Goal: Complete application form

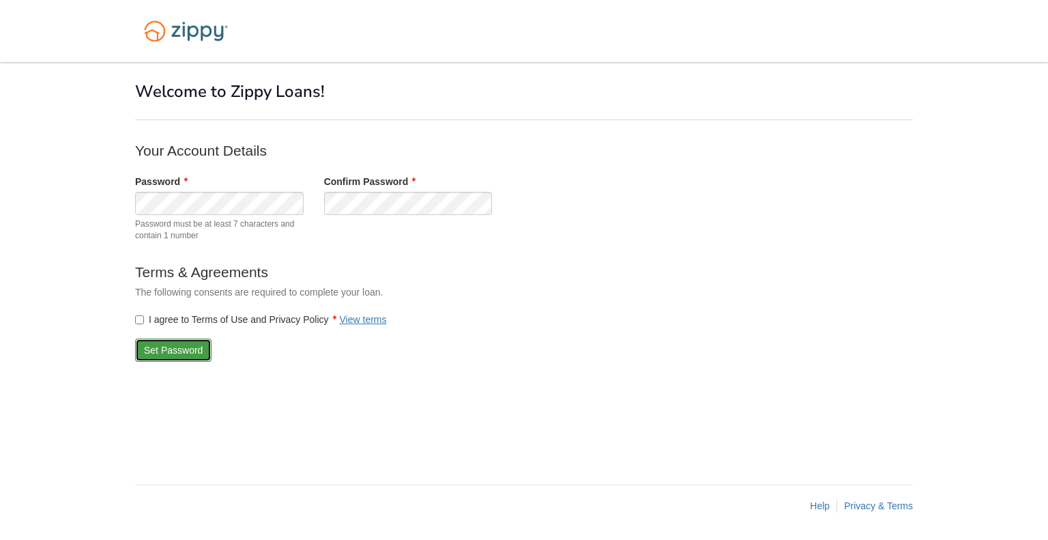
click at [174, 352] on button "Set Password" at bounding box center [173, 349] width 76 height 23
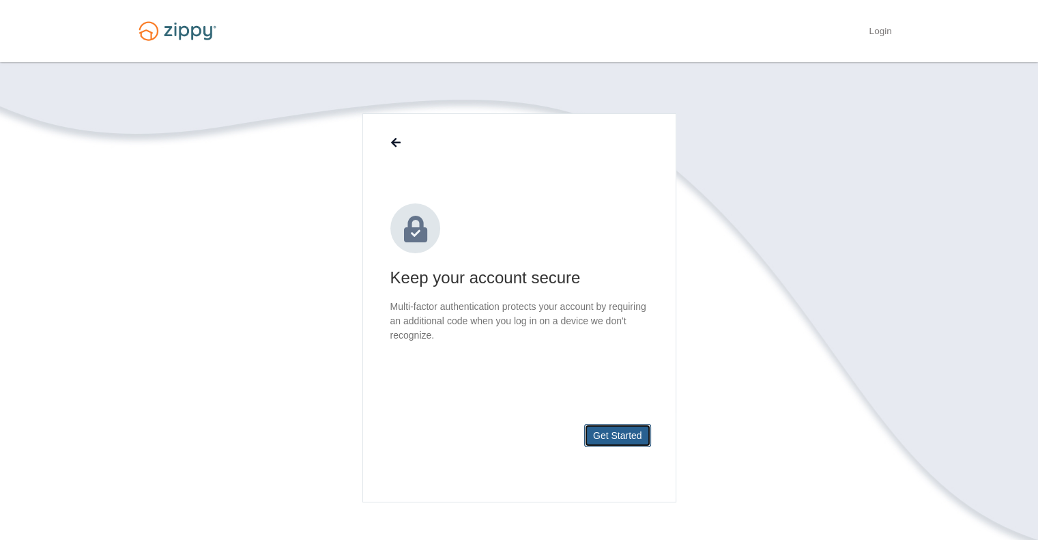
click at [630, 439] on button "Get Started" at bounding box center [617, 435] width 67 height 23
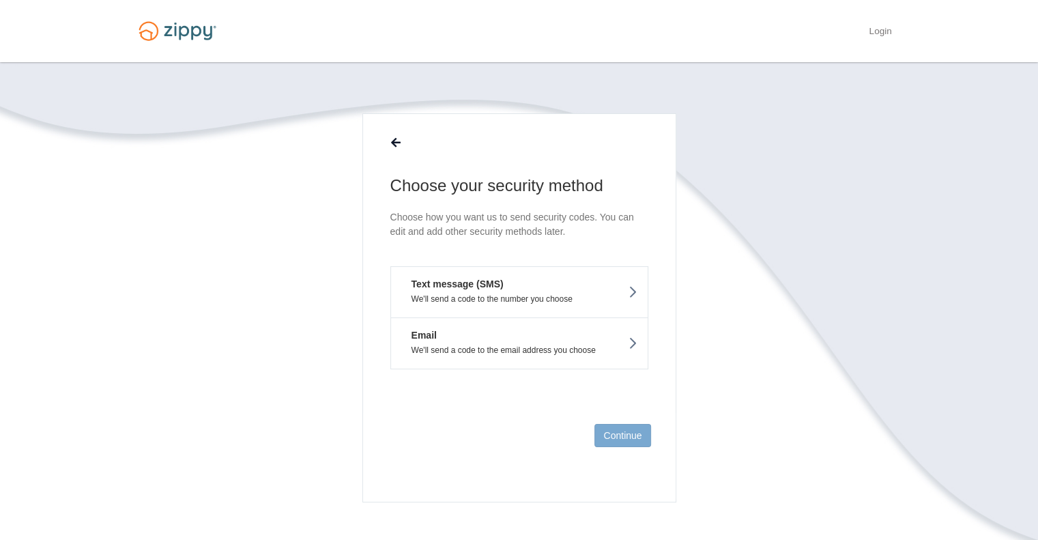
click at [486, 286] on em "Text message (SMS)" at bounding box center [452, 284] width 102 height 14
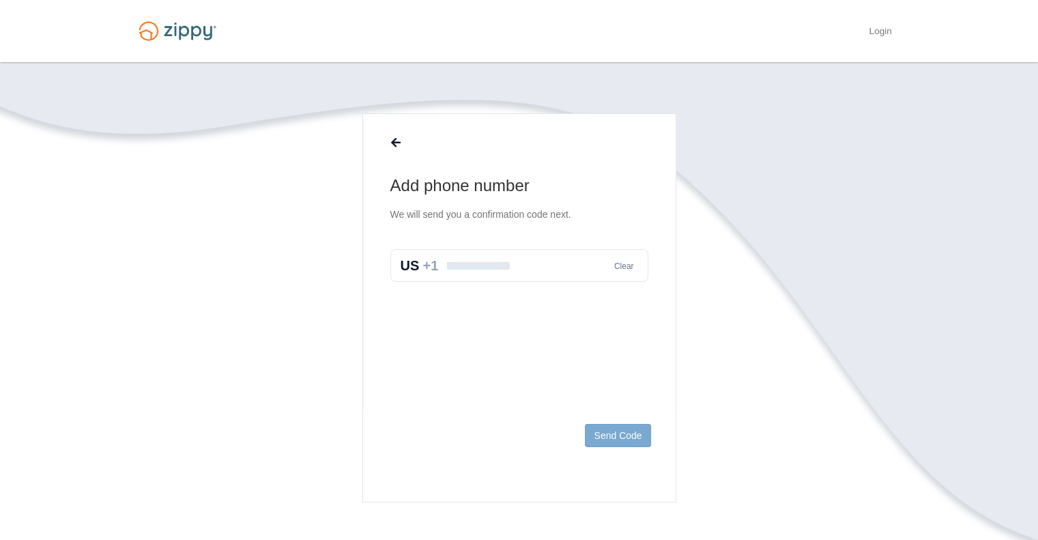
click at [470, 267] on input "text" at bounding box center [519, 265] width 258 height 33
type input "**********"
click at [611, 434] on button "Send Code" at bounding box center [617, 435] width 65 height 23
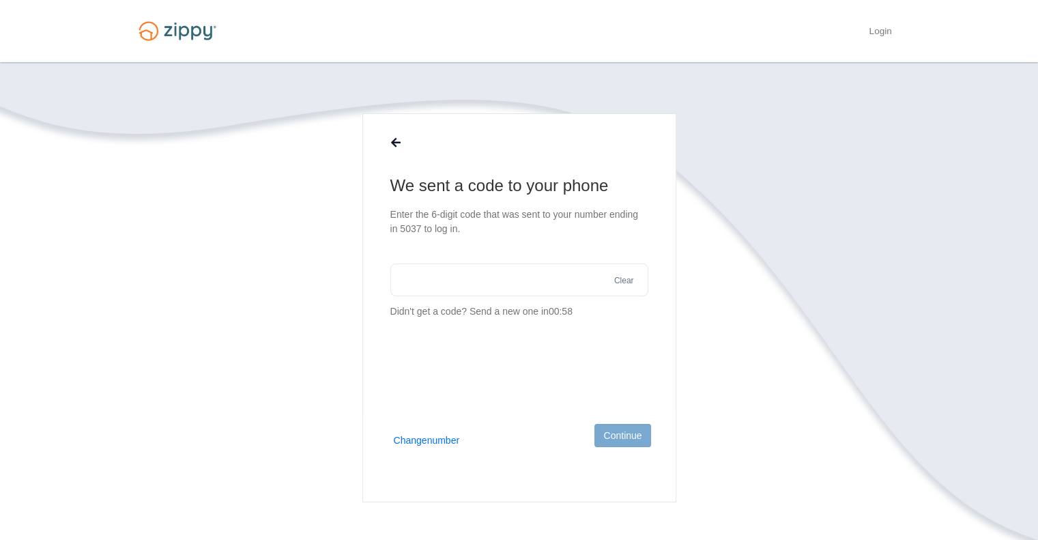
click at [454, 284] on input "text" at bounding box center [519, 279] width 258 height 33
type input "******"
click at [624, 446] on button "Continue" at bounding box center [622, 435] width 56 height 23
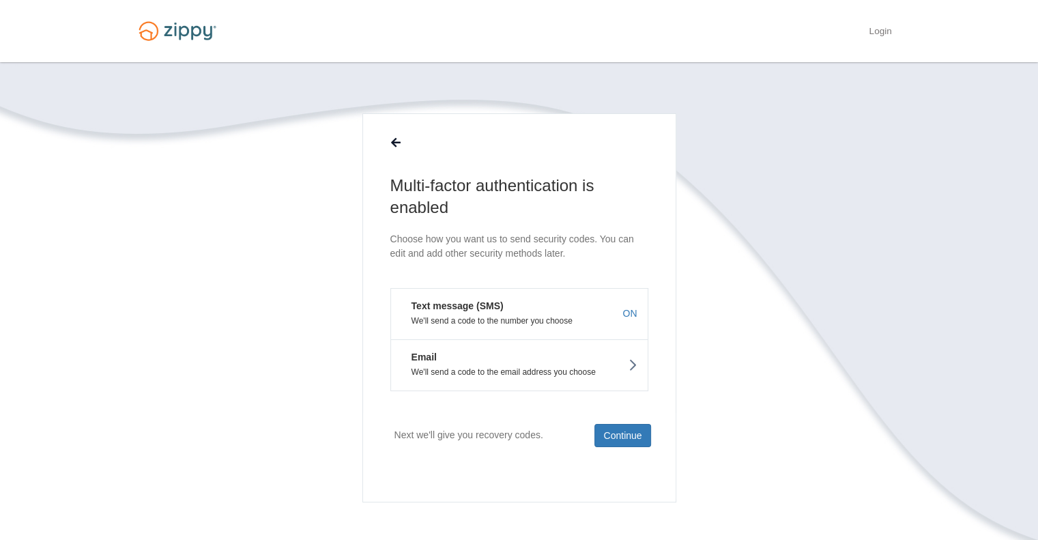
click at [492, 310] on em "Text message (SMS)" at bounding box center [452, 306] width 102 height 14
click at [627, 427] on button "Continue" at bounding box center [622, 435] width 56 height 23
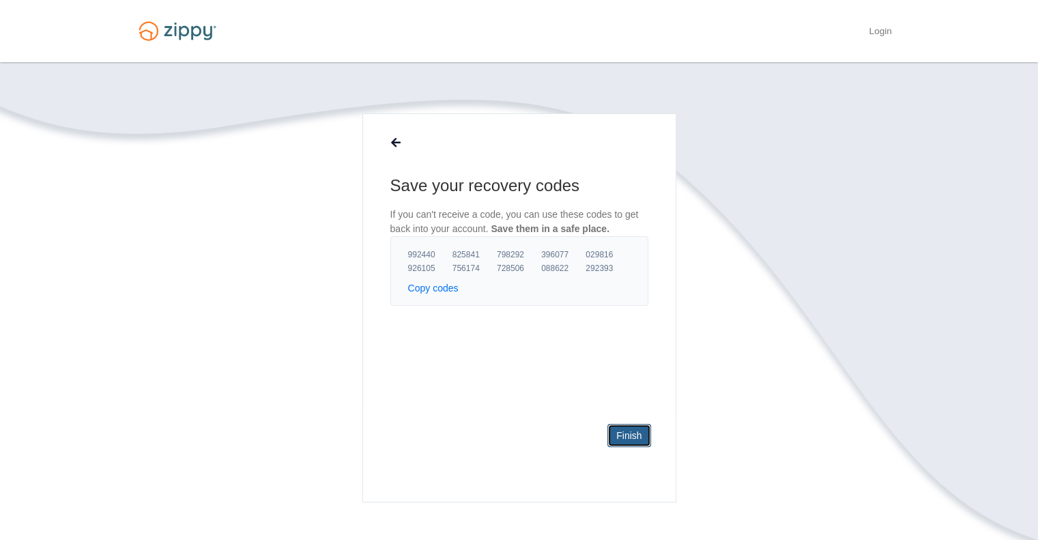
click at [632, 439] on link "Finish" at bounding box center [628, 435] width 43 height 23
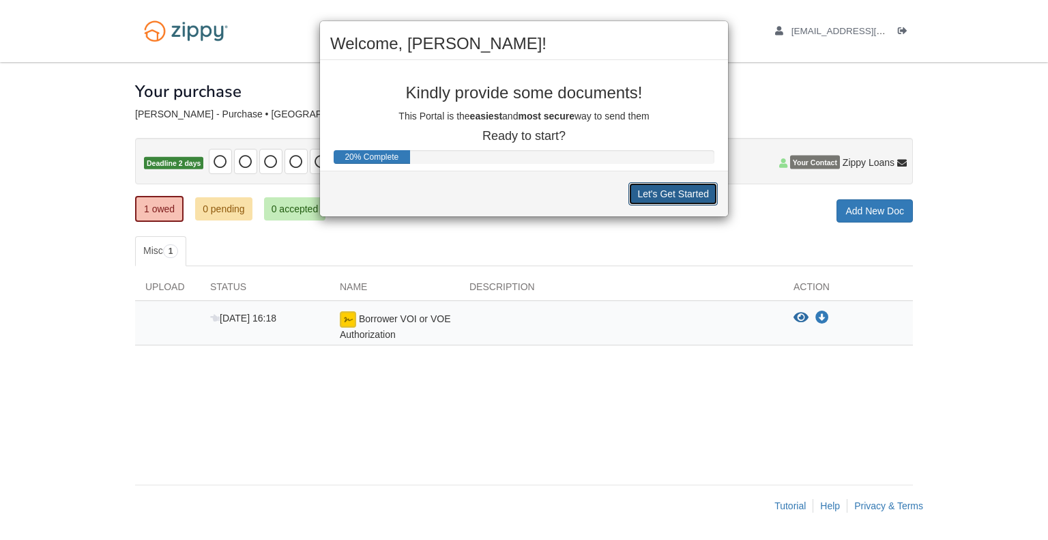
click at [655, 193] on button "Let's Get Started" at bounding box center [672, 193] width 89 height 23
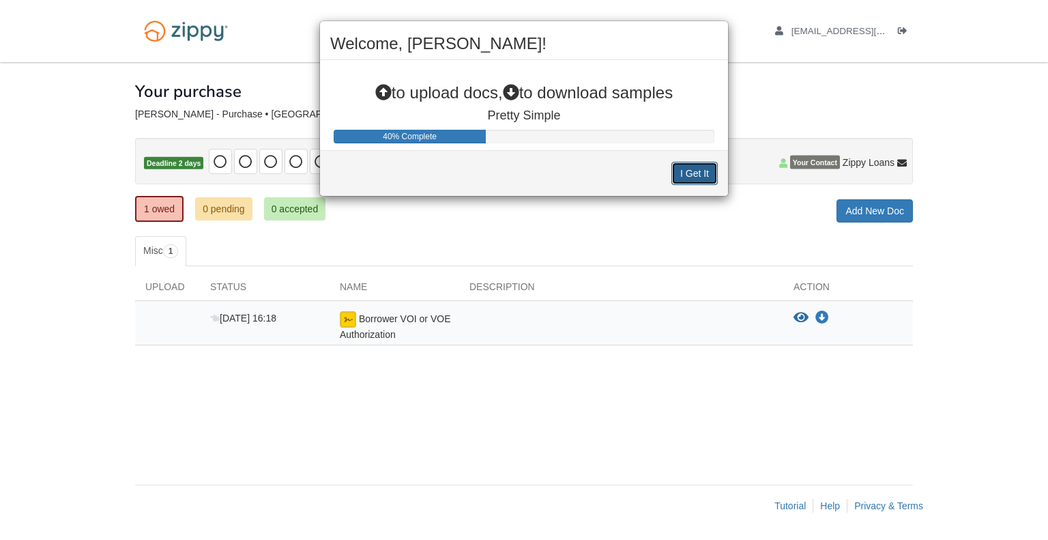
click at [687, 173] on button "I Get It" at bounding box center [694, 173] width 46 height 23
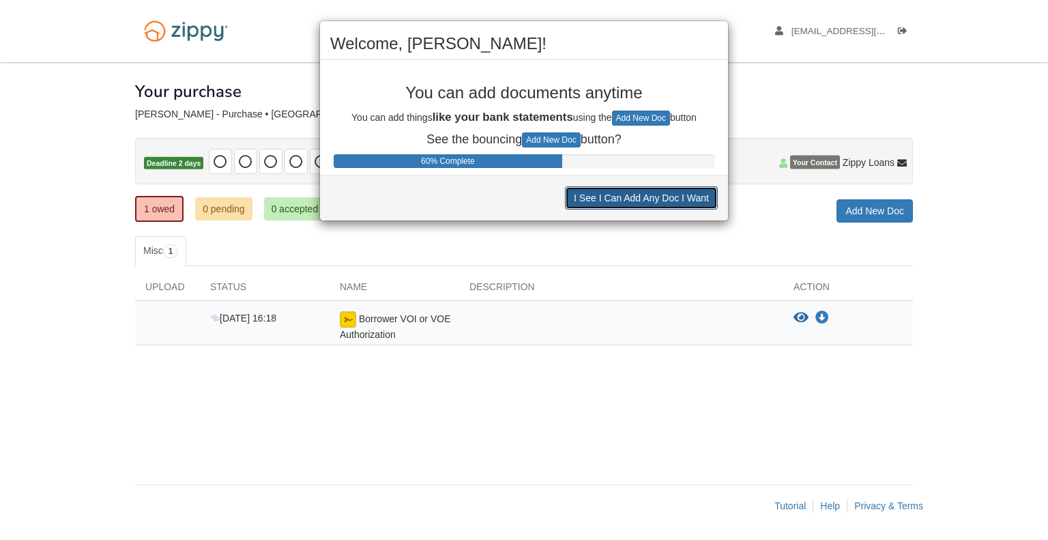
click at [662, 207] on button "I See I Can Add Any Doc I Want" at bounding box center [641, 197] width 153 height 23
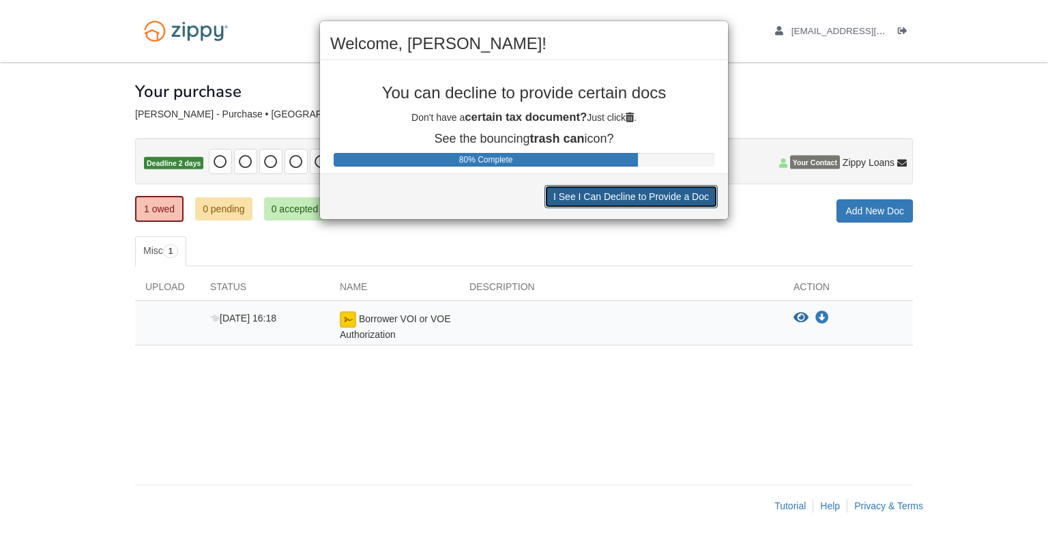
click at [647, 192] on button "I See I Can Decline to Provide a Doc" at bounding box center [630, 196] width 173 height 23
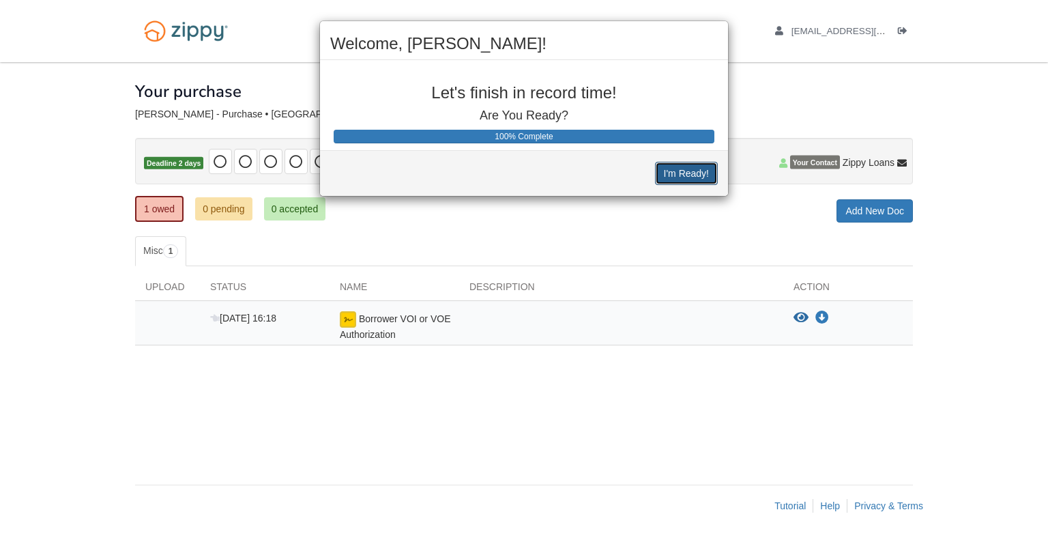
click at [677, 174] on button "I'm Ready!" at bounding box center [686, 173] width 63 height 23
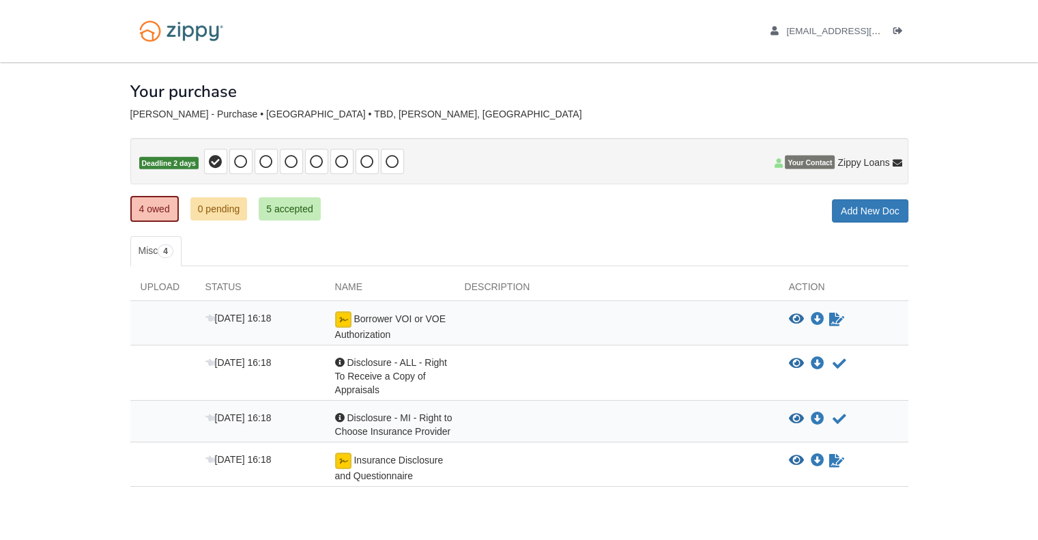
click at [44, 334] on body "[EMAIL_ADDRESS][DOMAIN_NAME] Logout" at bounding box center [519, 298] width 1038 height 596
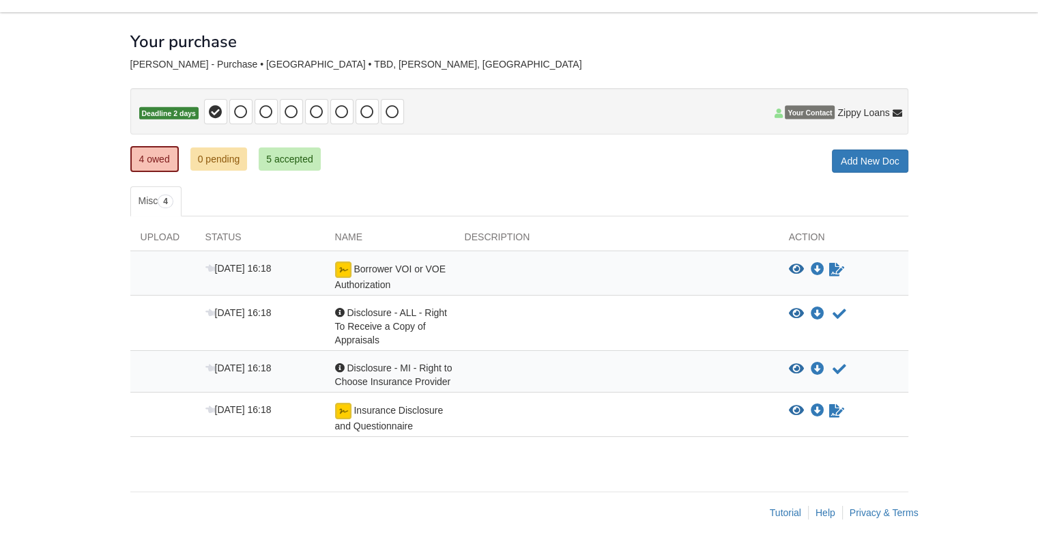
scroll to position [54, 0]
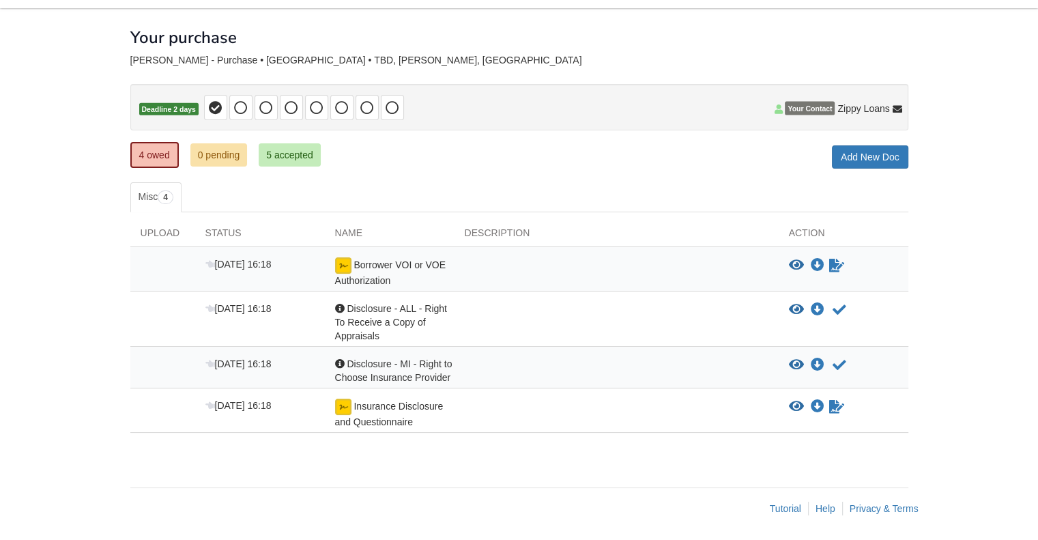
click at [361, 265] on span "Borrower VOI or VOE Authorization" at bounding box center [390, 272] width 111 height 27
click at [793, 265] on icon "View Borrower VOI or VOE Authorization" at bounding box center [796, 266] width 15 height 14
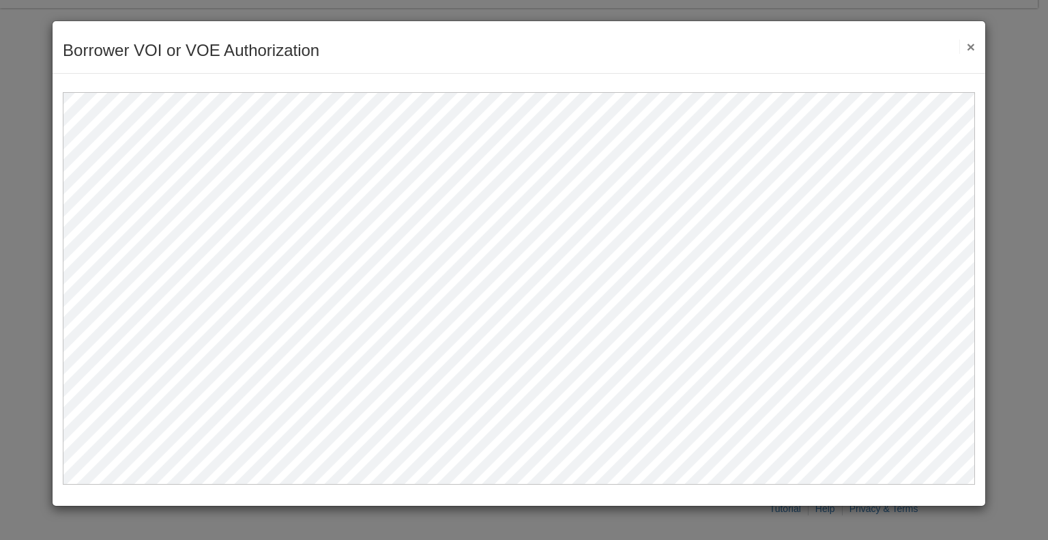
click at [972, 41] on button "×" at bounding box center [967, 47] width 16 height 14
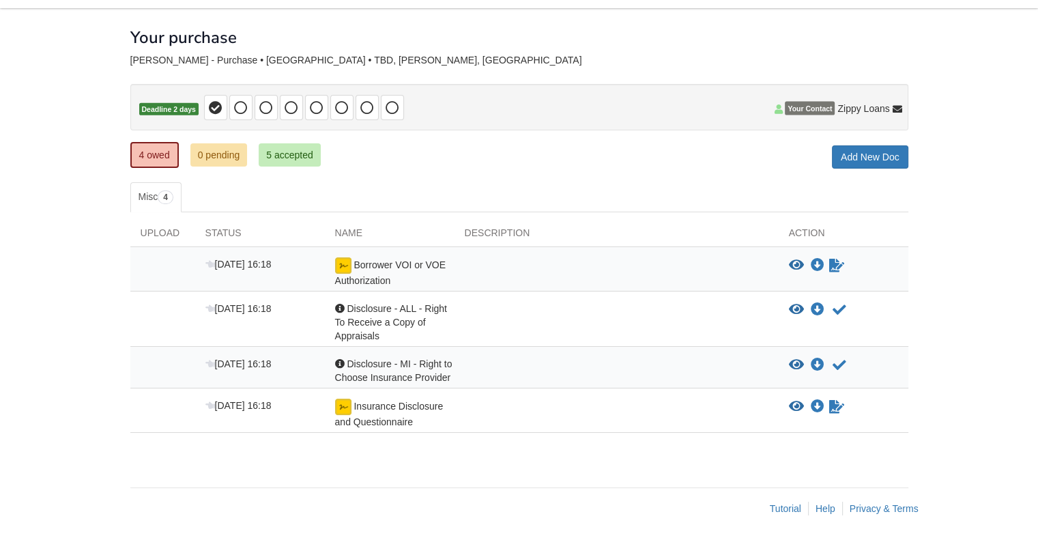
click at [65, 129] on body "trc.kac1982@gmail.com Logout" at bounding box center [519, 244] width 1038 height 596
click at [836, 261] on icon "Sign Form" at bounding box center [836, 266] width 15 height 14
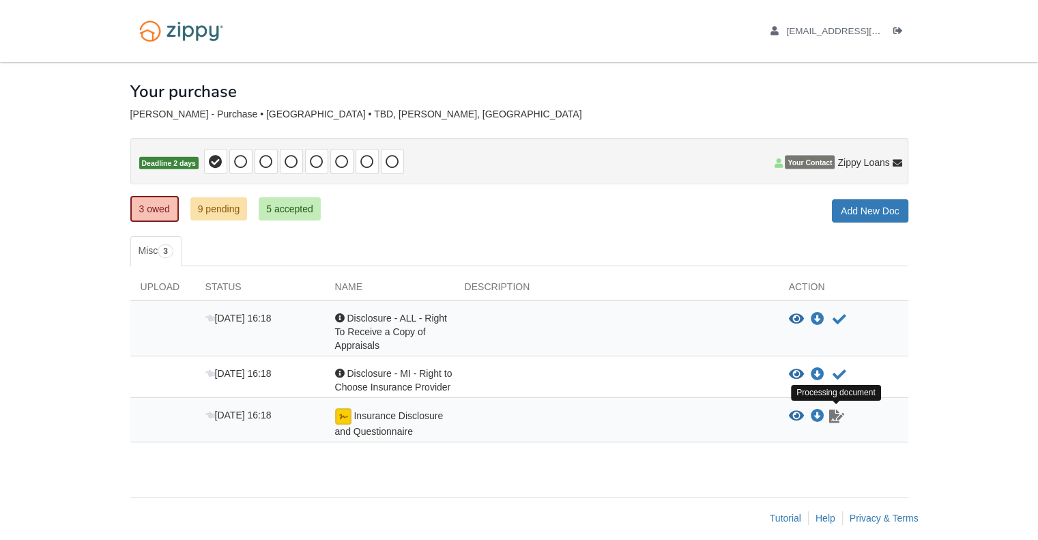
click at [835, 411] on icon "Waiting for your co-borrower to e-sign" at bounding box center [836, 416] width 15 height 14
click at [390, 340] on div "Acknowledgement Disclosure - ALL - Right To Receive a Copy of Appraisals" at bounding box center [390, 331] width 130 height 41
click at [789, 318] on icon "View Disclosure - ALL - Right To Receive a Copy of Appraisals" at bounding box center [796, 319] width 15 height 14
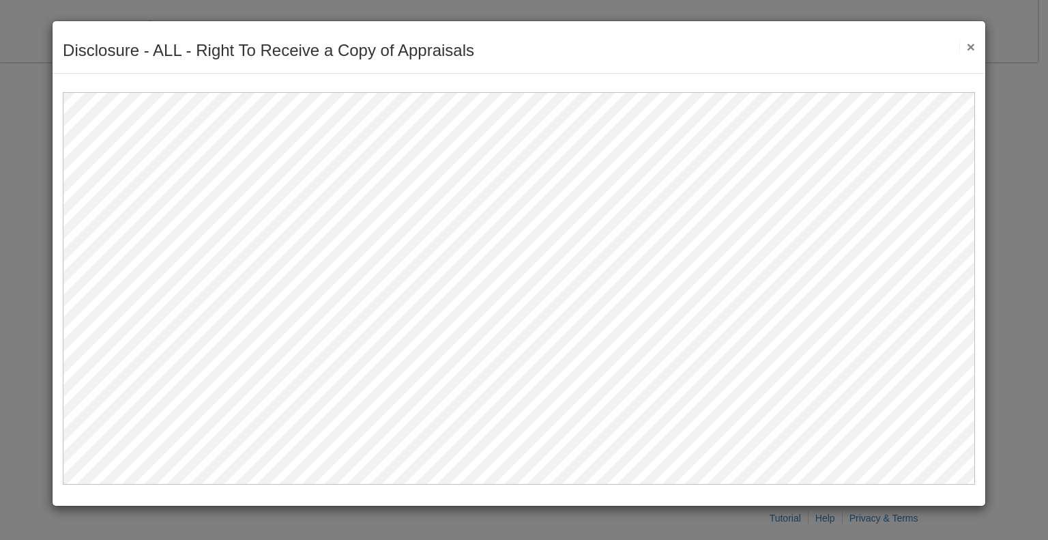
click at [974, 47] on button "×" at bounding box center [967, 47] width 16 height 14
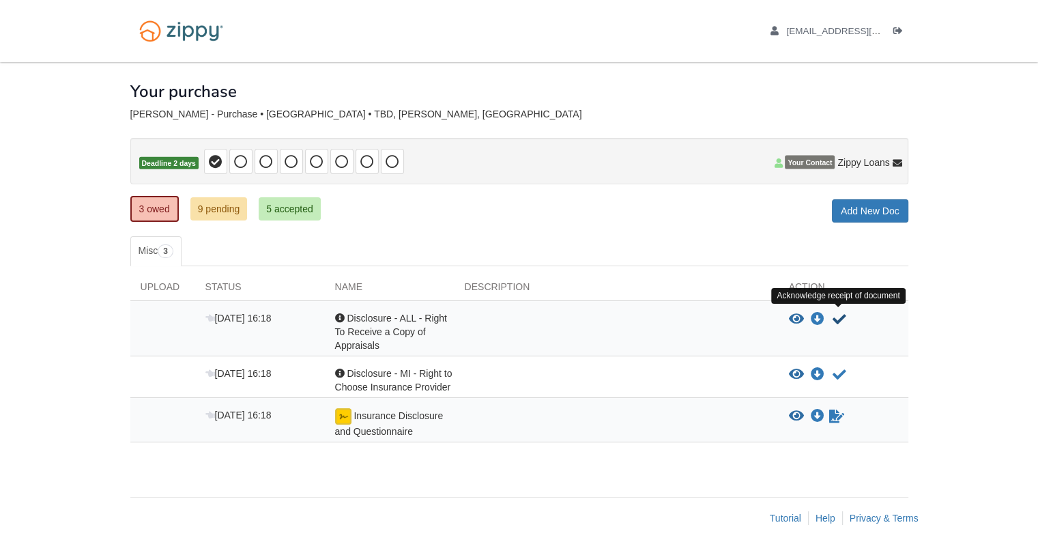
click at [835, 319] on icon "Acknowledge receipt of document" at bounding box center [839, 319] width 14 height 14
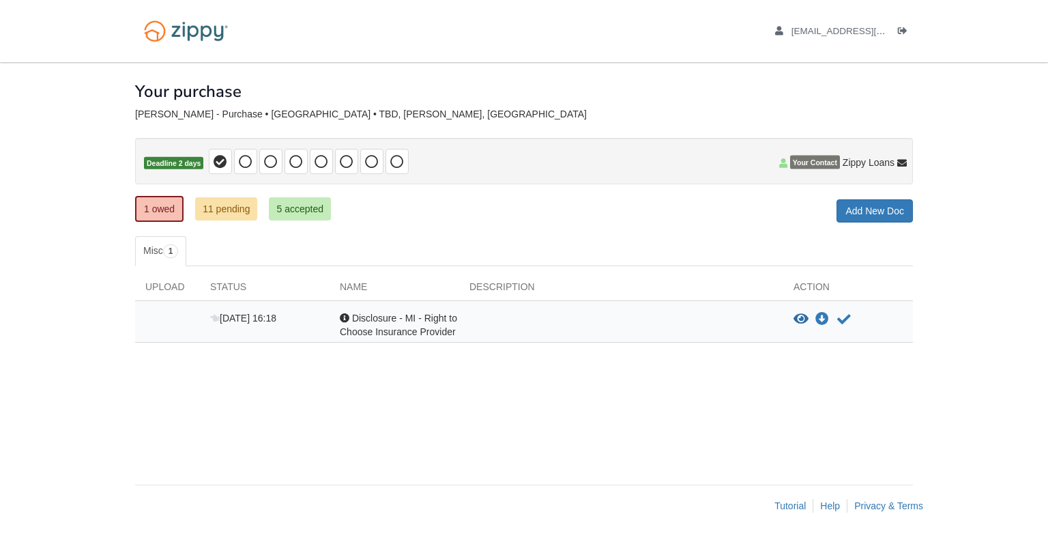
click at [394, 323] on span "Disclosure - MI - Right to Choose Insurance Provider" at bounding box center [398, 324] width 117 height 25
click at [796, 314] on icon "View Disclosure - MI - Right to Choose Insurance Provider" at bounding box center [800, 319] width 15 height 14
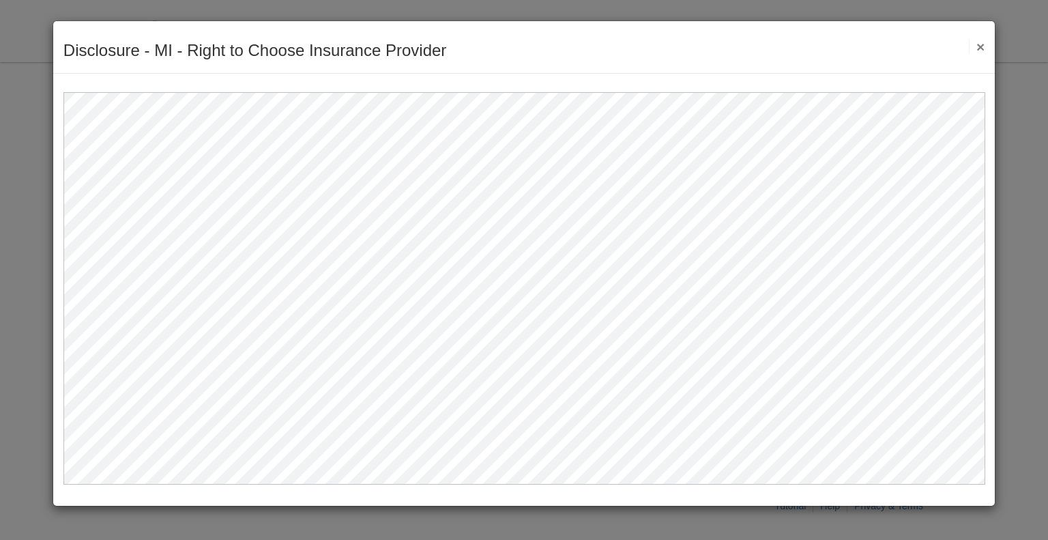
click at [978, 48] on button "×" at bounding box center [977, 47] width 16 height 14
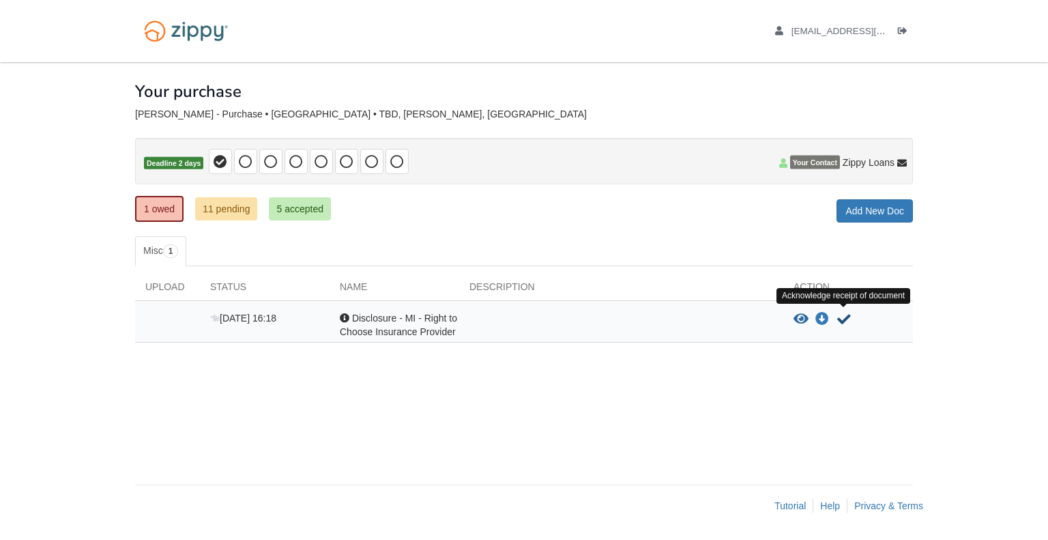
click at [843, 315] on icon "Acknowledge receipt of document" at bounding box center [844, 319] width 14 height 14
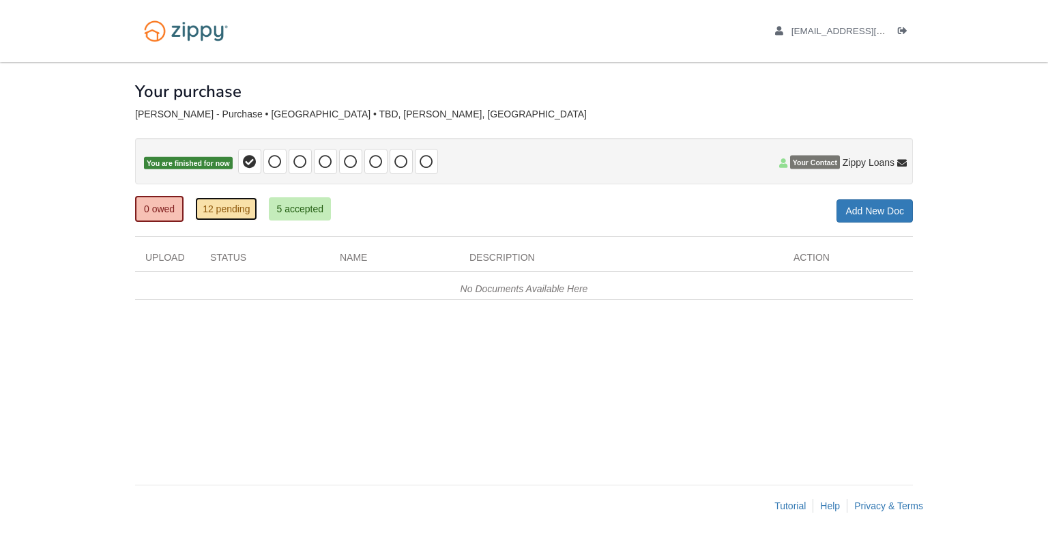
click at [227, 206] on link "12 pending" at bounding box center [226, 208] width 62 height 23
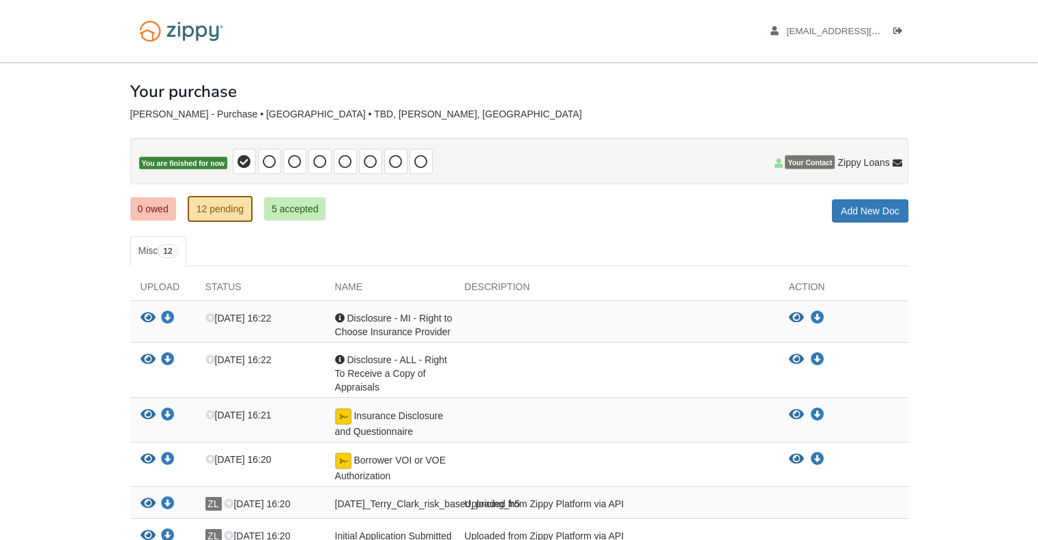
click at [3, 345] on body "[EMAIL_ADDRESS][DOMAIN_NAME] Logout" at bounding box center [519, 426] width 1038 height 853
